Goal: Task Accomplishment & Management: Use online tool/utility

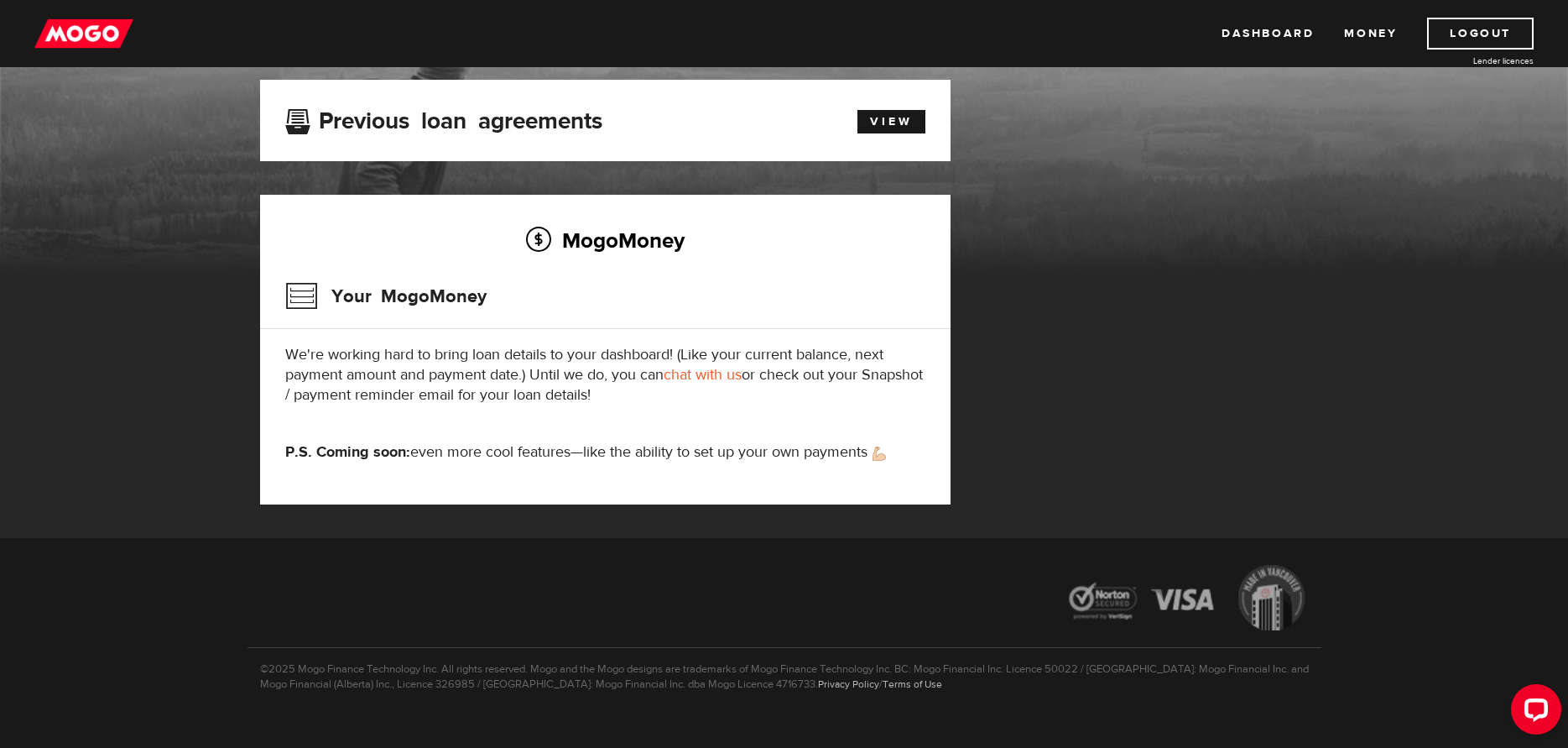
scroll to position [129, 0]
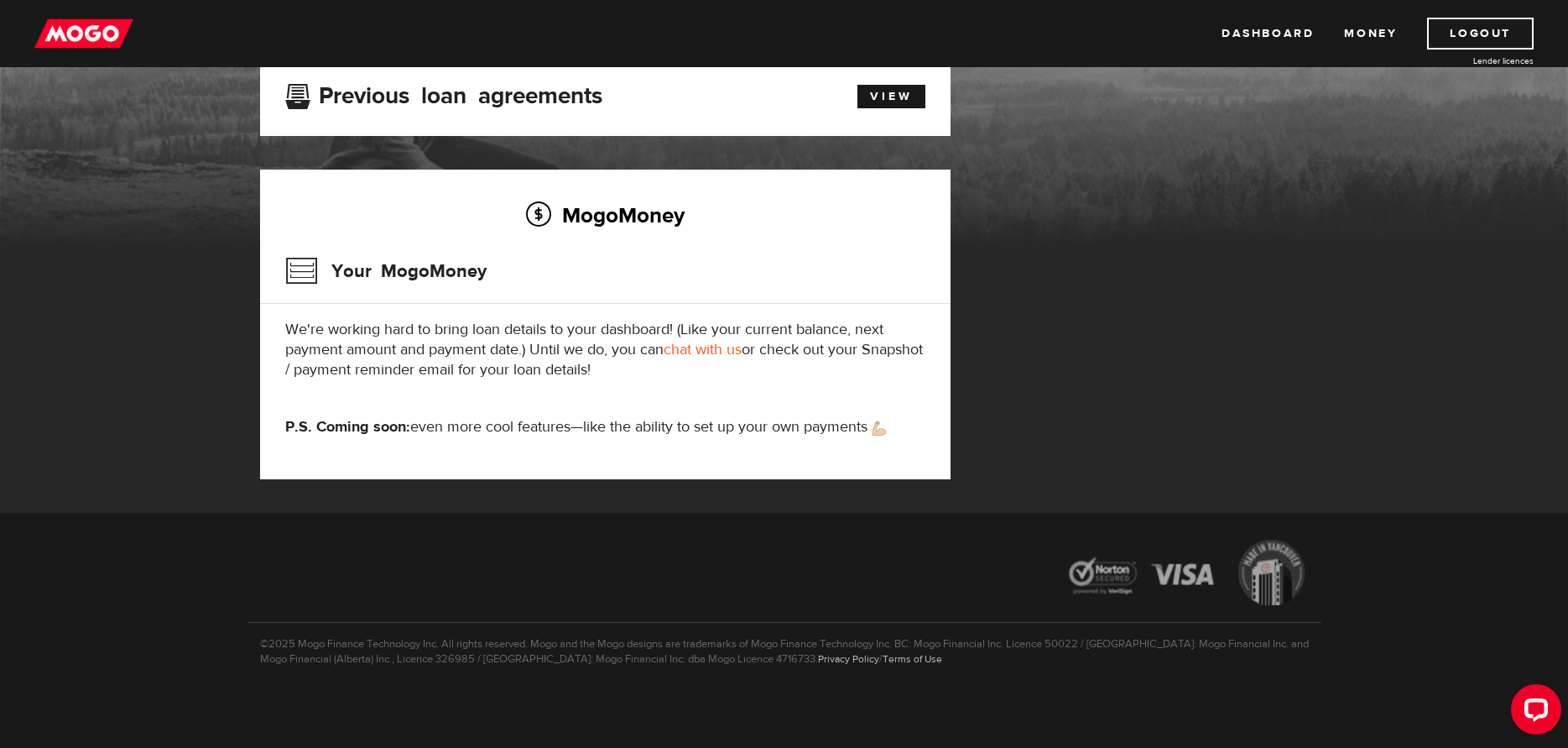
click at [510, 430] on p "P.S. Coming soon: even more cool features—like the ability to set up your own p…" at bounding box center [605, 426] width 640 height 20
click at [882, 98] on link "View" at bounding box center [892, 97] width 68 height 24
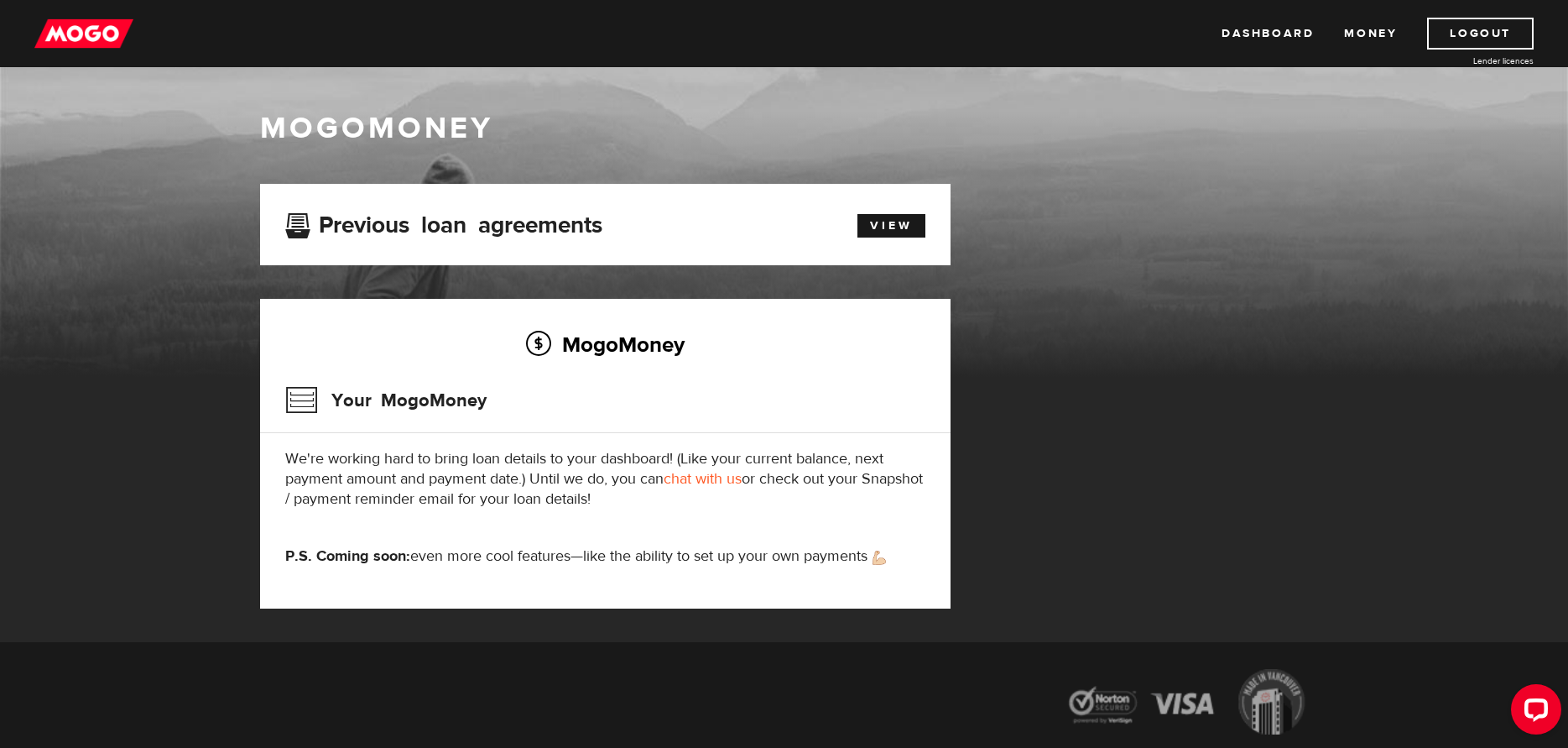
scroll to position [84, 0]
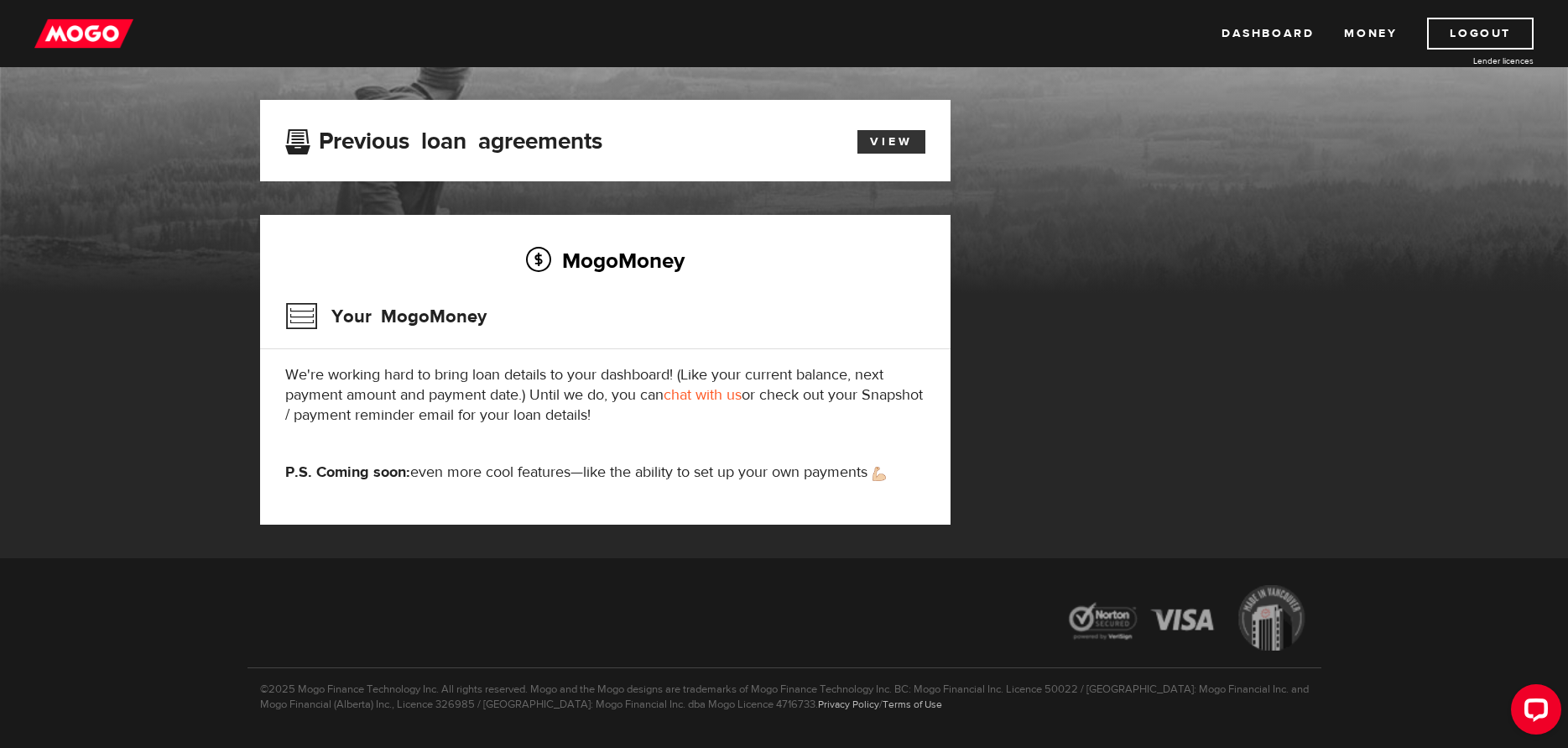
click at [871, 143] on link "View" at bounding box center [892, 141] width 68 height 24
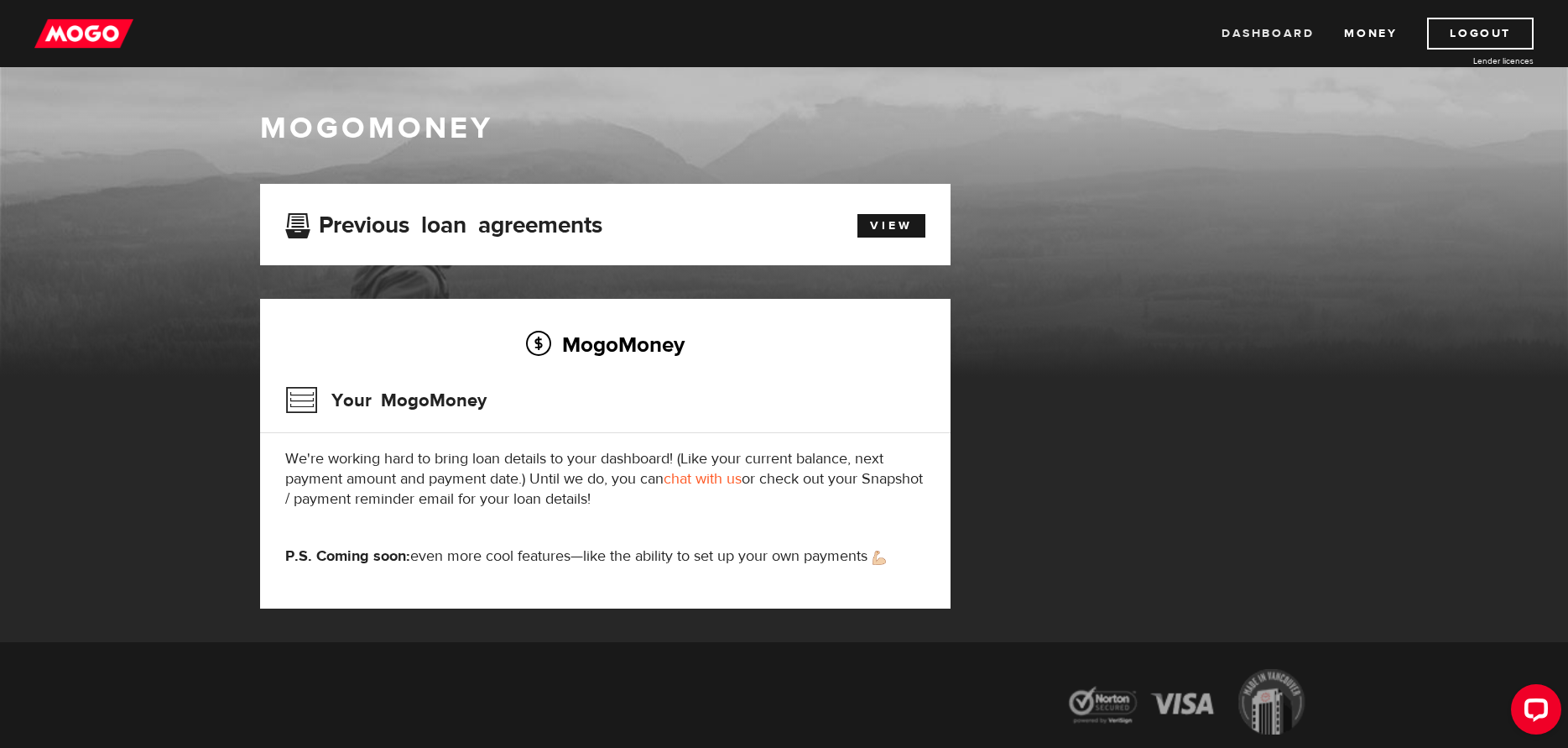
click at [1230, 30] on link "Dashboard" at bounding box center [1267, 34] width 92 height 32
click at [702, 483] on link "chat with us" at bounding box center [703, 478] width 78 height 19
